Goal: Task Accomplishment & Management: Manage account settings

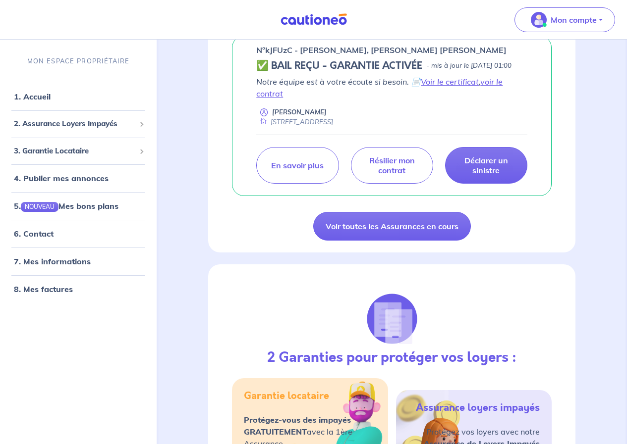
scroll to position [248, 0]
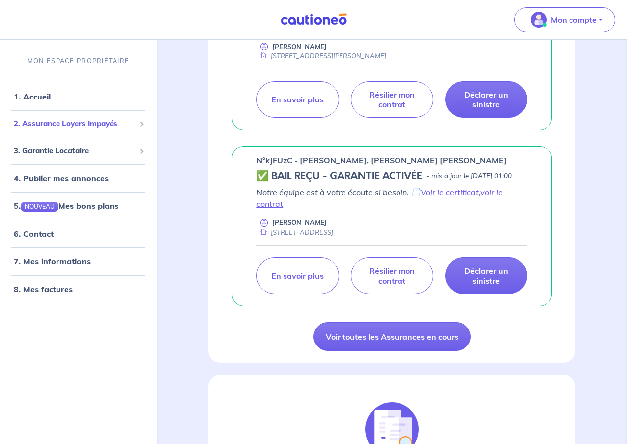
click at [83, 123] on span "2. Assurance Loyers Impayés" at bounding box center [74, 123] width 121 height 11
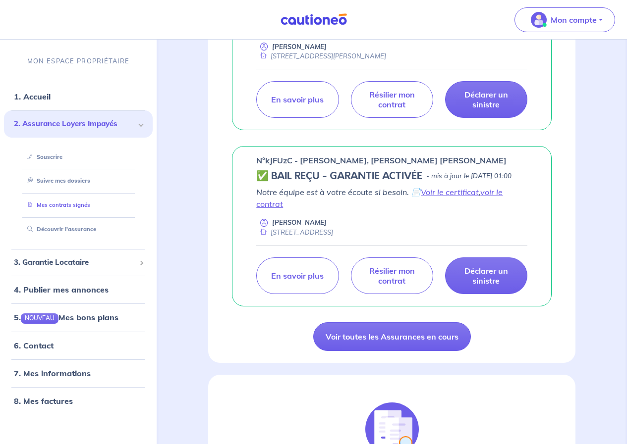
click at [78, 204] on link "Mes contrats signés" at bounding box center [56, 205] width 67 height 7
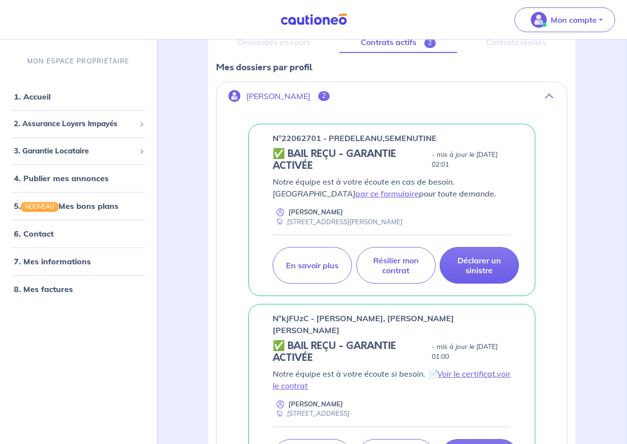
scroll to position [111, 0]
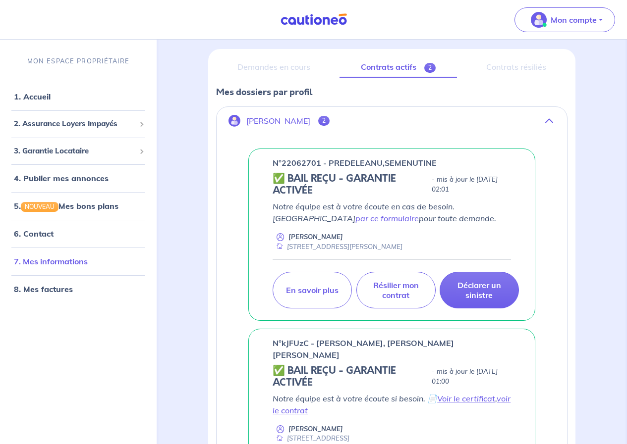
click at [75, 263] on link "7. Mes informations" at bounding box center [51, 262] width 74 height 10
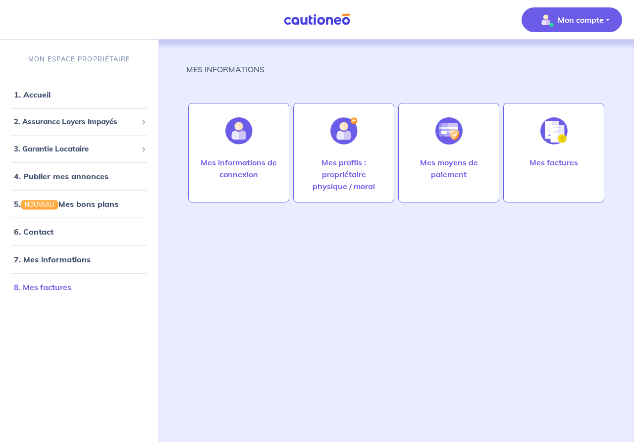
click at [36, 287] on link "8. Mes factures" at bounding box center [42, 287] width 57 height 10
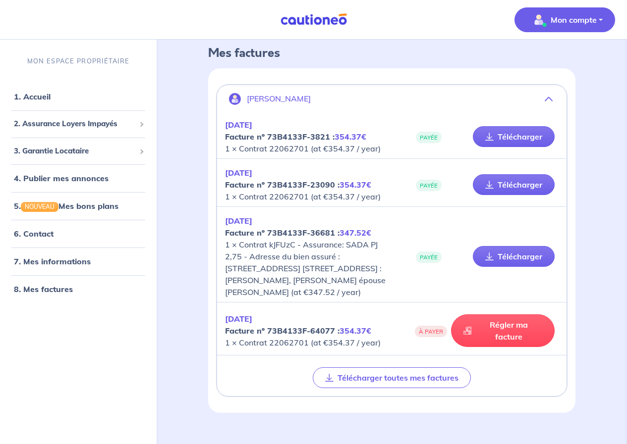
scroll to position [50, 0]
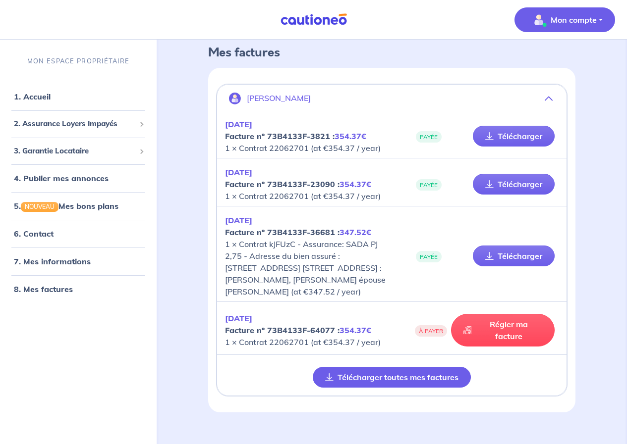
click at [431, 388] on button "Télécharger toutes mes factures" at bounding box center [392, 377] width 158 height 21
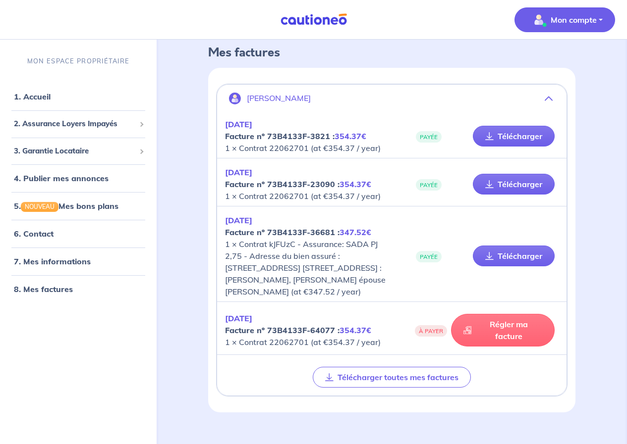
click at [517, 345] on link "Régler ma facture" at bounding box center [503, 330] width 104 height 33
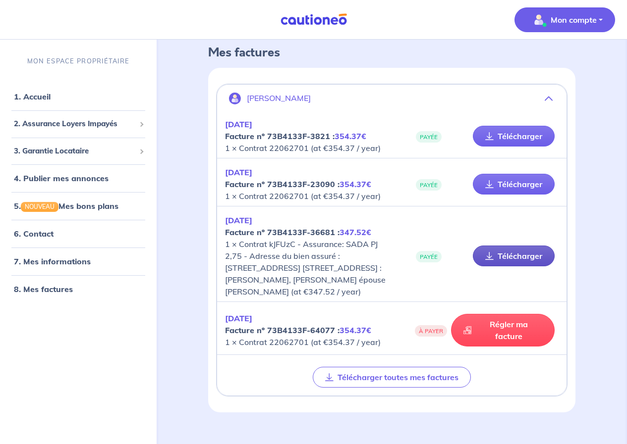
click at [514, 260] on link "Télécharger" at bounding box center [514, 256] width 82 height 21
